Goal: Check status: Check status

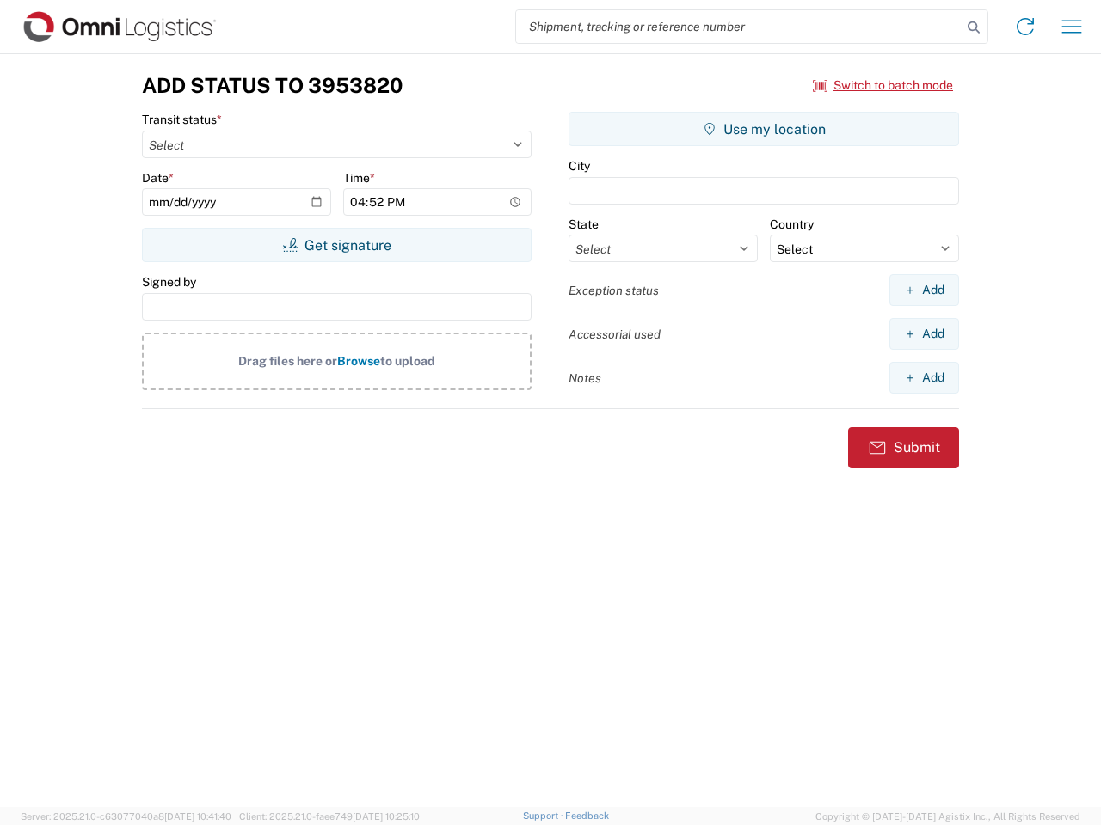
click at [739, 27] on input "search" at bounding box center [738, 26] width 445 height 33
click at [973, 28] on icon at bounding box center [973, 27] width 24 height 24
click at [1025, 27] on icon at bounding box center [1025, 27] width 28 height 28
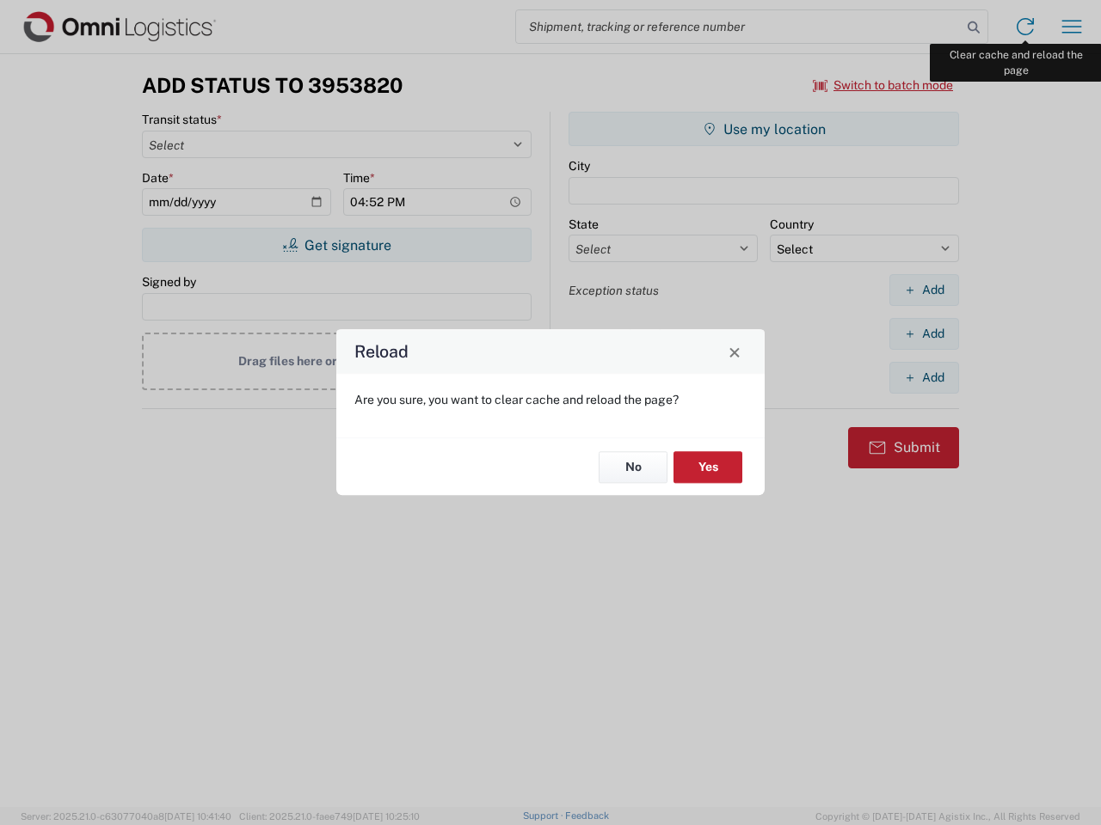
click at [1071, 27] on div "Reload Are you sure, you want to clear cache and reload the page? No Yes" at bounding box center [550, 412] width 1101 height 825
click at [883, 85] on div "Reload Are you sure, you want to clear cache and reload the page? No Yes" at bounding box center [550, 412] width 1101 height 825
click at [336, 245] on div "Reload Are you sure, you want to clear cache and reload the page? No Yes" at bounding box center [550, 412] width 1101 height 825
click at [764, 129] on div "Reload Are you sure, you want to clear cache and reload the page? No Yes" at bounding box center [550, 412] width 1101 height 825
click at [923, 290] on div "Reload Are you sure, you want to clear cache and reload the page? No Yes" at bounding box center [550, 412] width 1101 height 825
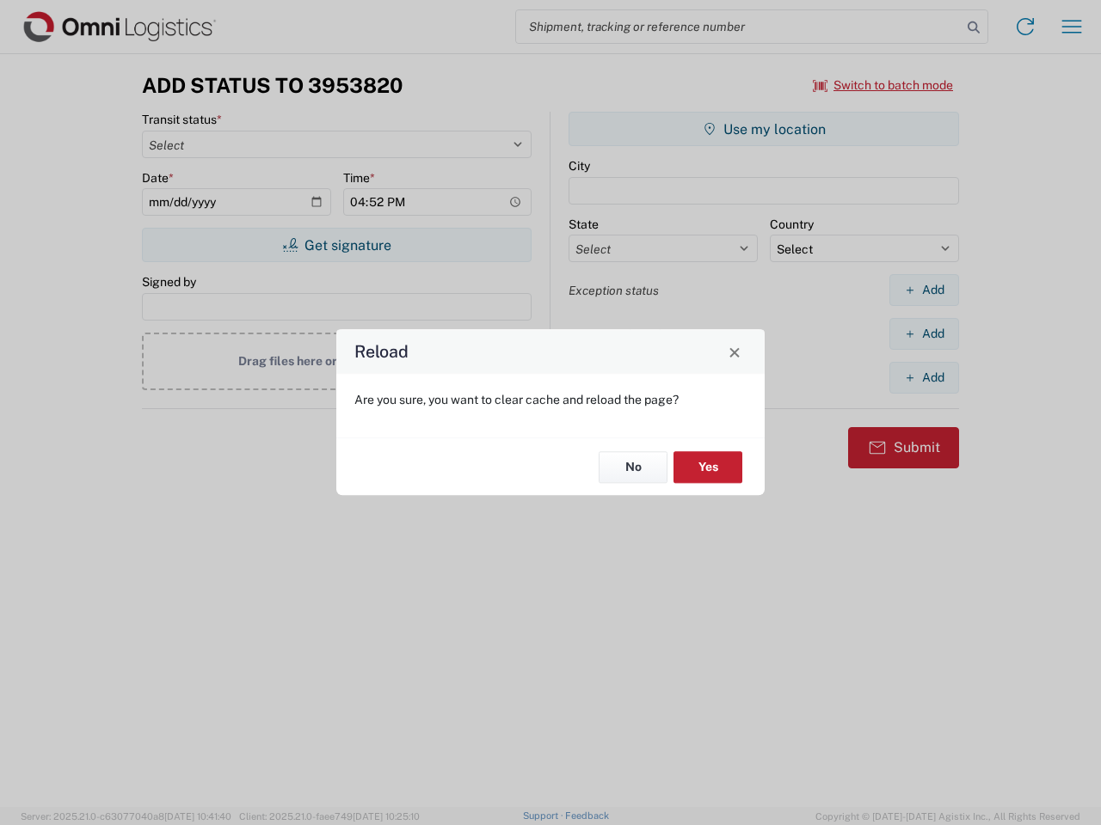
click at [923, 334] on div "Reload Are you sure, you want to clear cache and reload the page? No Yes" at bounding box center [550, 412] width 1101 height 825
click at [923, 377] on div "Reload Are you sure, you want to clear cache and reload the page? No Yes" at bounding box center [550, 412] width 1101 height 825
